Goal: Check status: Check status

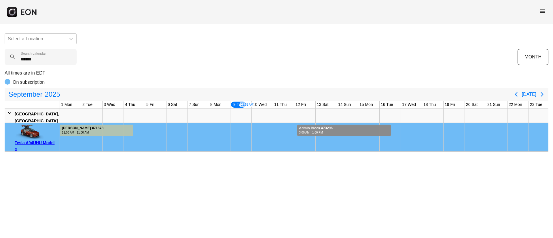
scroll to position [0, 95]
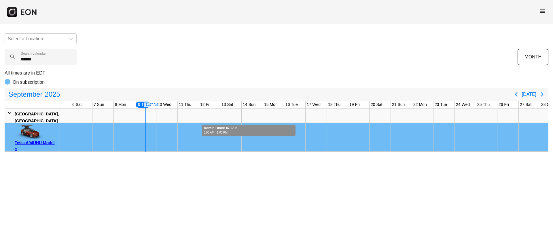
click at [541, 11] on span "menu" at bounding box center [542, 11] width 7 height 7
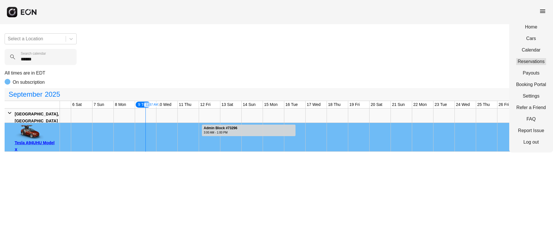
click at [531, 58] on link "Reservations" at bounding box center [531, 61] width 30 height 7
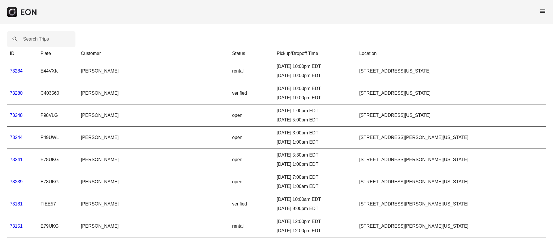
click at [33, 39] on label "Search Trips" at bounding box center [36, 39] width 26 height 7
click at [33, 39] on Trips "Search Trips" at bounding box center [41, 39] width 69 height 16
paste Trips "*****"
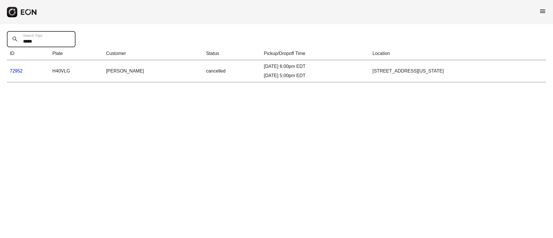
type Trips "*****"
click at [20, 68] on td "72952" at bounding box center [28, 71] width 43 height 22
click at [8, 69] on td "72952" at bounding box center [28, 71] width 43 height 22
click at [16, 71] on link "72952" at bounding box center [16, 71] width 13 height 5
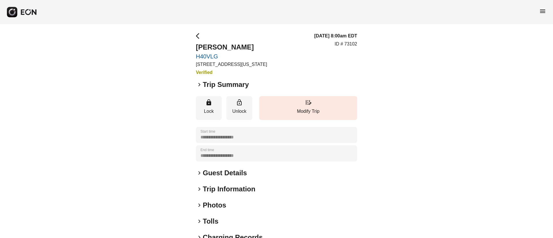
click at [241, 176] on h2 "Guest Details" at bounding box center [225, 172] width 44 height 9
